Goal: Information Seeking & Learning: Find specific fact

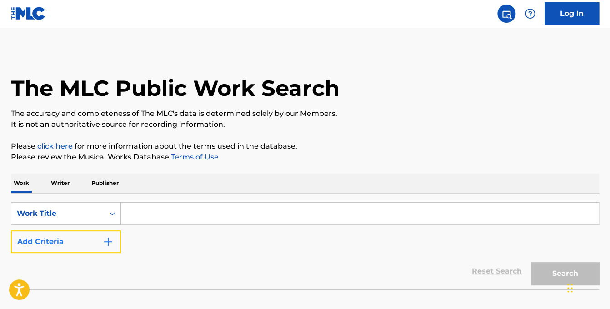
click at [62, 239] on button "Add Criteria" at bounding box center [66, 241] width 110 height 23
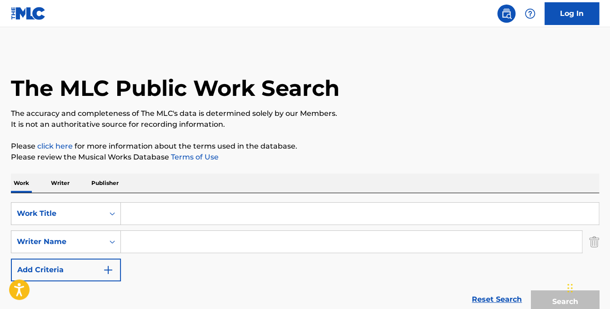
click at [165, 210] on input "Search Form" at bounding box center [360, 214] width 478 height 22
type input "mercy"
type input "adekunle"
click at [531, 290] on button "Search" at bounding box center [565, 301] width 68 height 23
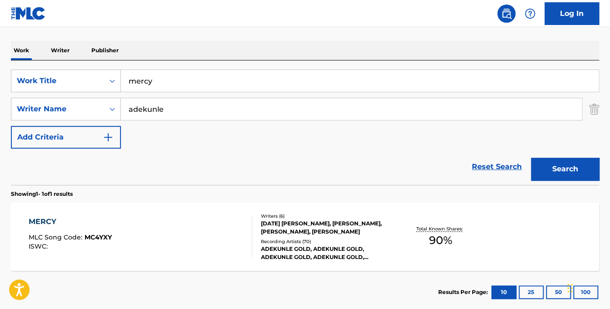
scroll to position [136, 0]
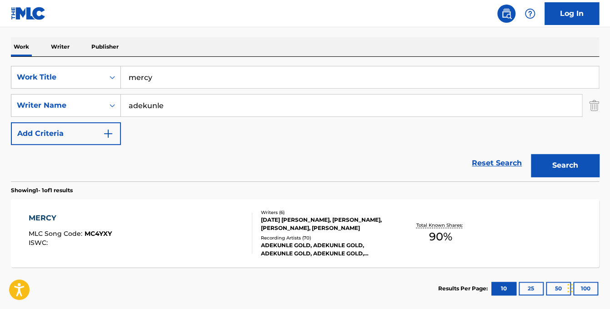
click at [175, 226] on div "MERCY MLC Song Code : MC4YXY ISWC :" at bounding box center [141, 233] width 224 height 41
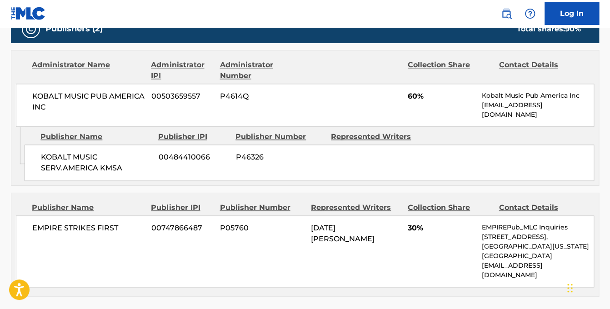
scroll to position [454, 0]
